Goal: Task Accomplishment & Management: Manage account settings

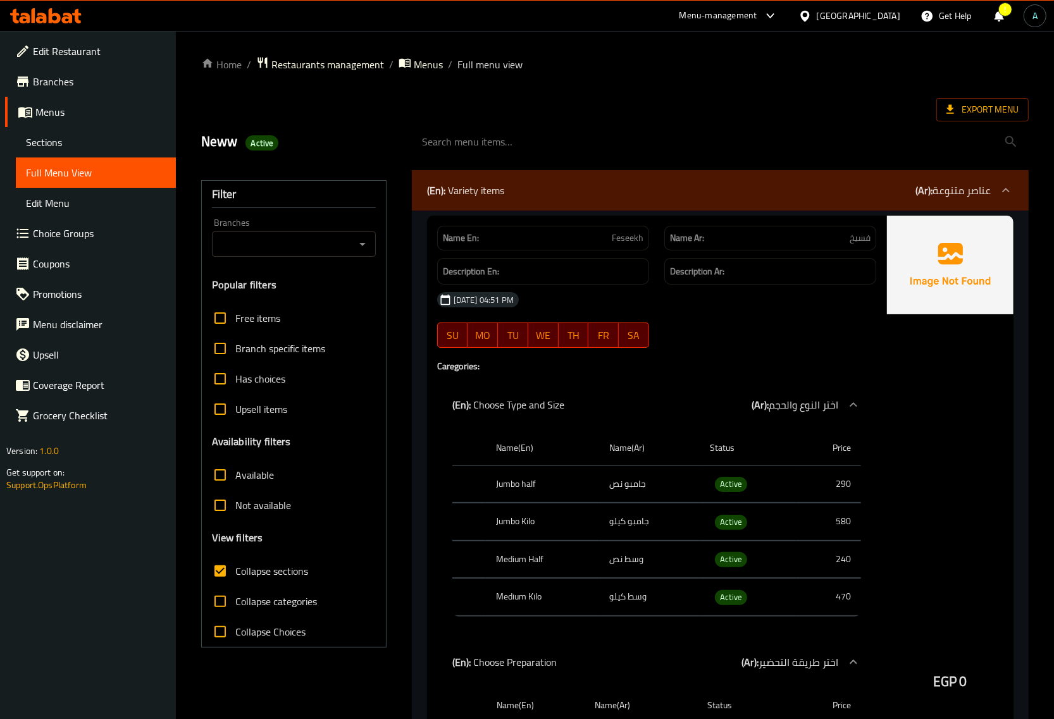
click at [73, 18] on icon at bounding box center [45, 15] width 71 height 15
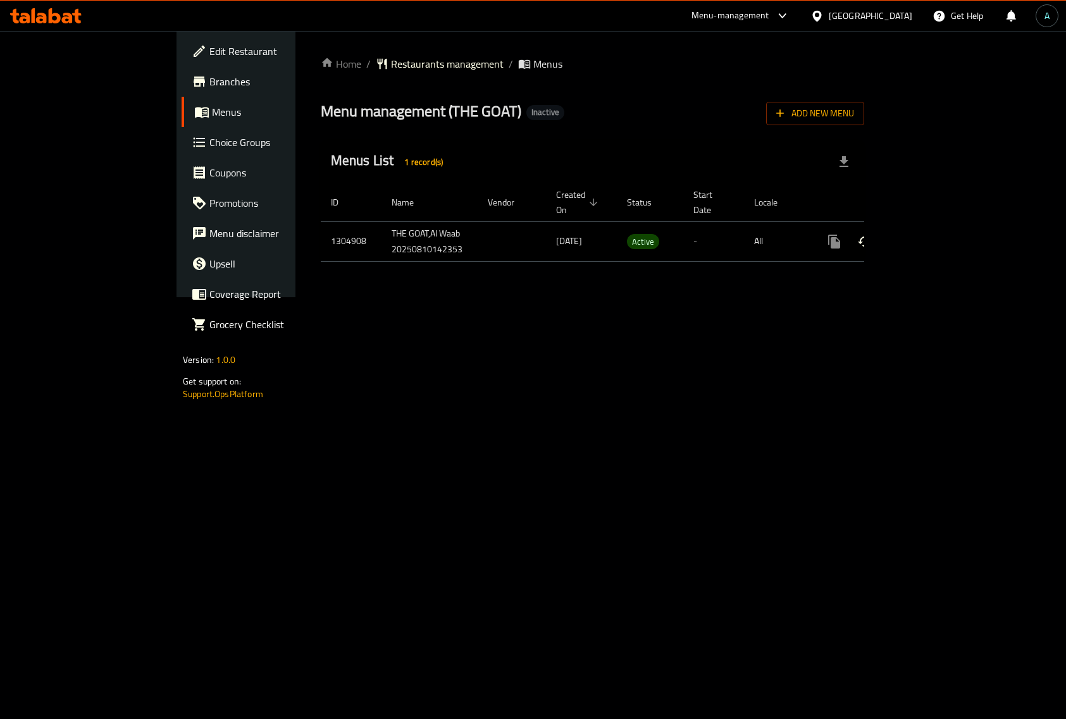
click at [933, 238] on icon "enhanced table" at bounding box center [925, 241] width 15 height 15
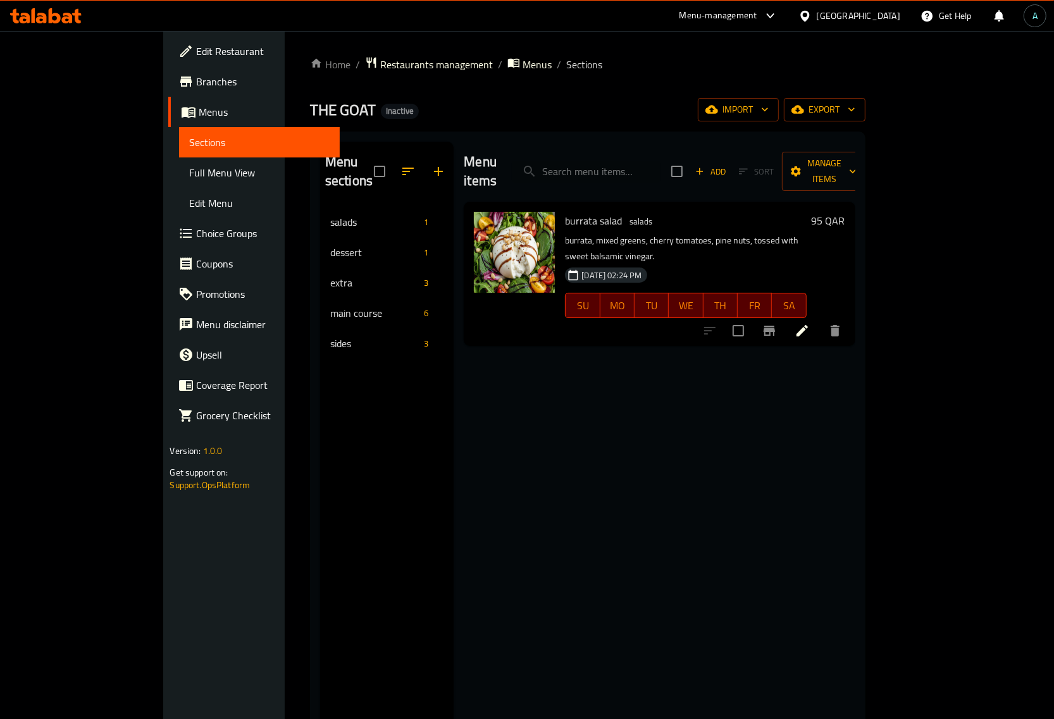
click at [189, 172] on span "Full Menu View" at bounding box center [259, 172] width 140 height 15
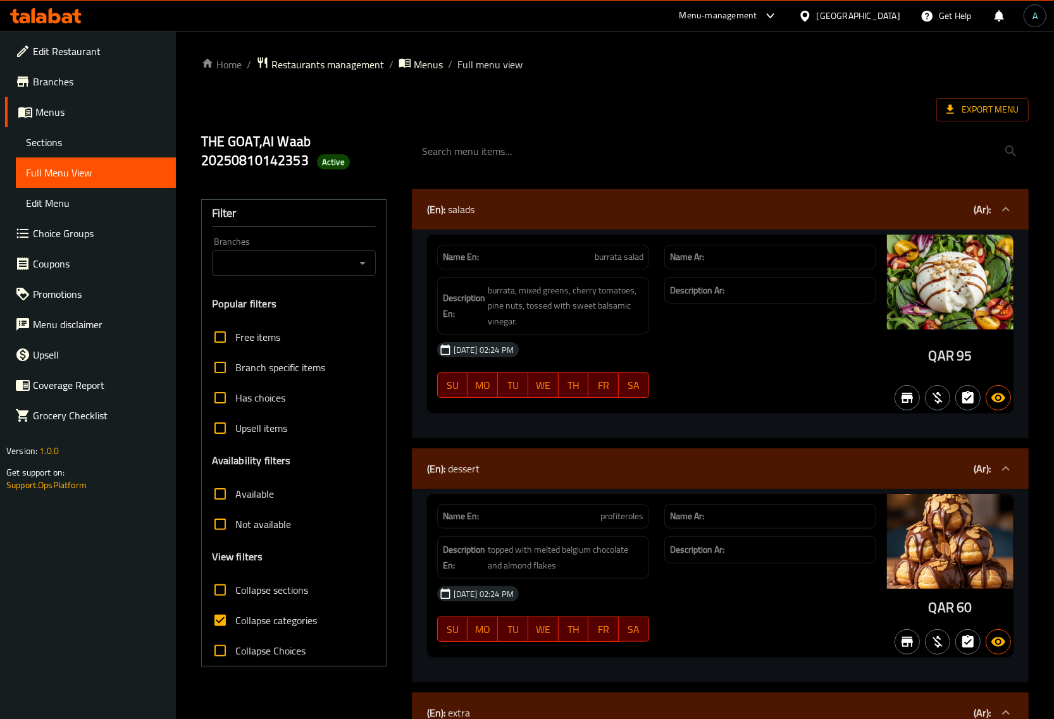
click at [273, 623] on span "Collapse categories" at bounding box center [276, 620] width 82 height 15
click at [235, 623] on input "Collapse categories" at bounding box center [220, 620] width 30 height 30
checkbox input "false"
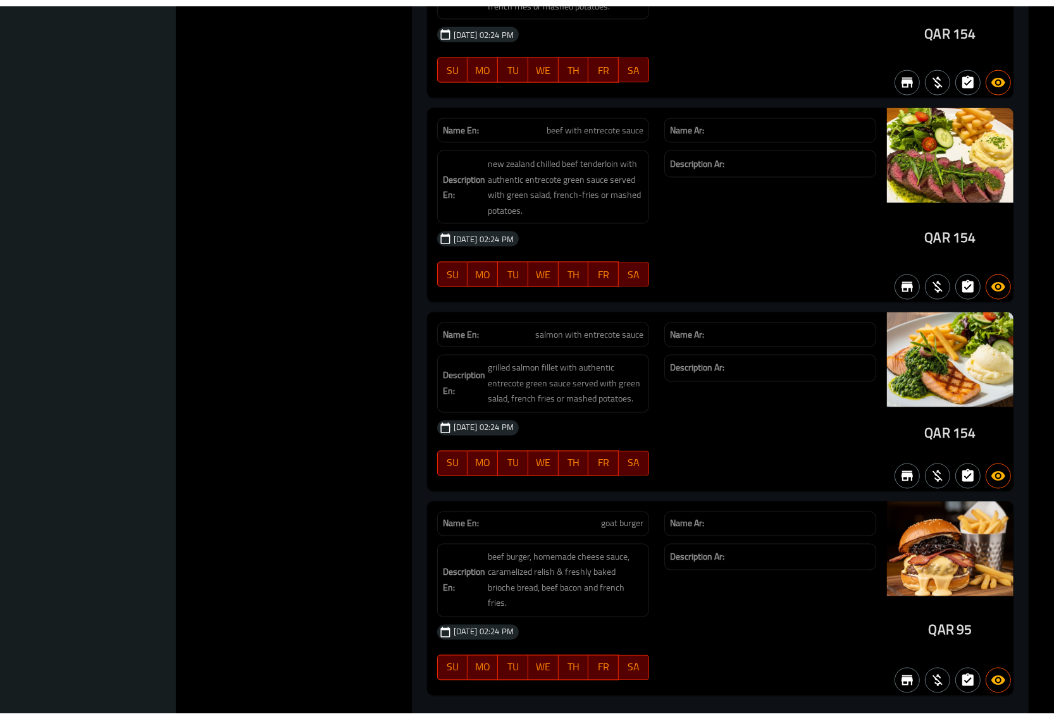
scroll to position [2329, 0]
